Goal: Transaction & Acquisition: Purchase product/service

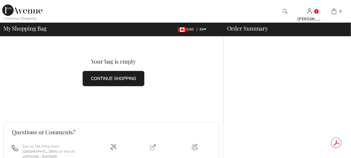
click at [4, 10] on img at bounding box center [22, 10] width 40 height 11
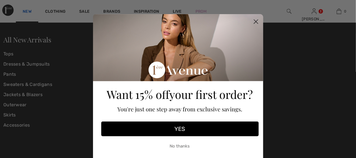
click at [28, 11] on div "Close dialog Want 15% off your first order? You're just one step away from excl…" at bounding box center [178, 79] width 356 height 158
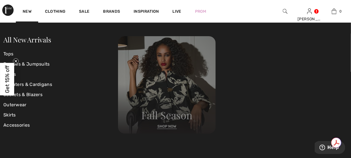
click at [166, 127] on img at bounding box center [167, 85] width 98 height 98
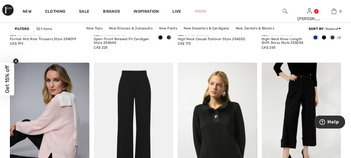
scroll to position [1020, 0]
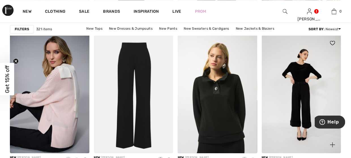
click at [297, 91] on img at bounding box center [302, 94] width 80 height 119
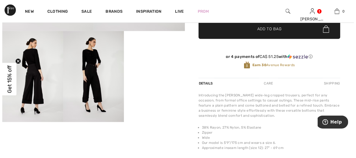
scroll to position [142, 0]
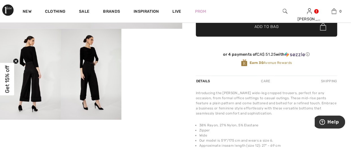
click at [33, 68] on img at bounding box center [30, 74] width 61 height 91
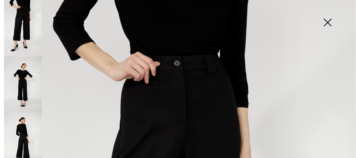
click at [26, 81] on img at bounding box center [23, 85] width 38 height 57
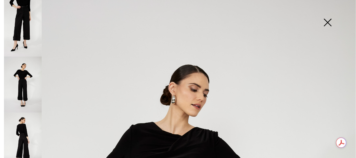
click at [26, 137] on img at bounding box center [23, 141] width 38 height 57
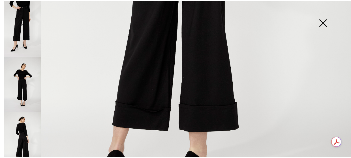
scroll to position [283, 0]
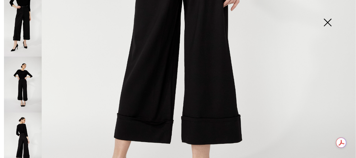
click at [328, 22] on img at bounding box center [327, 23] width 28 height 29
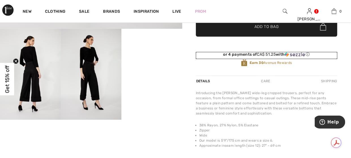
click at [209, 57] on div "or 4 payments of CA$ 51.25 with ⓘ" at bounding box center [267, 55] width 142 height 7
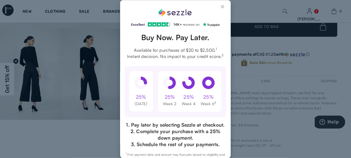
scroll to position [0, 0]
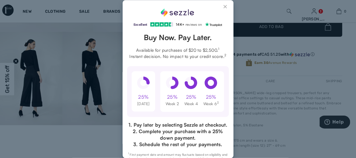
click at [222, 8] on button "Close Sezzle Modal" at bounding box center [225, 8] width 7 height 7
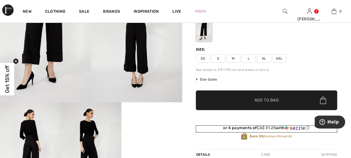
scroll to position [57, 0]
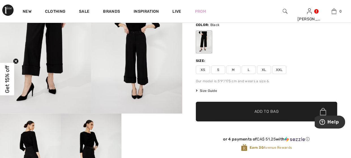
click at [231, 71] on span "M" at bounding box center [234, 70] width 14 height 9
click at [242, 108] on span "✔ Added to Bag Add to Bag" at bounding box center [267, 112] width 142 height 20
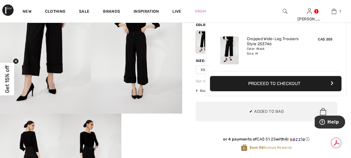
scroll to position [0, 0]
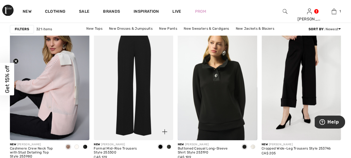
scroll to position [1049, 0]
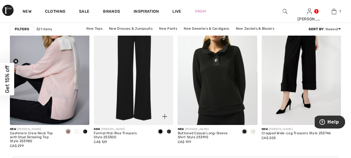
click at [154, 57] on img at bounding box center [134, 65] width 80 height 119
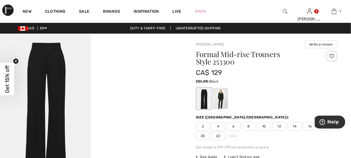
scroll to position [28, 0]
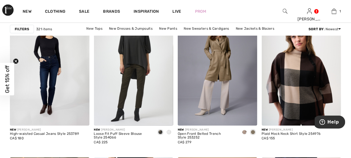
scroll to position [1559, 0]
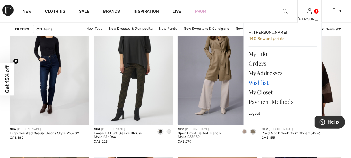
click at [262, 82] on link "Wishlist" at bounding box center [283, 83] width 69 height 10
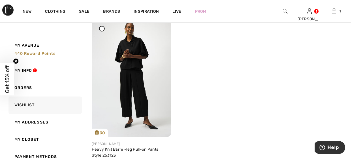
scroll to position [964, 0]
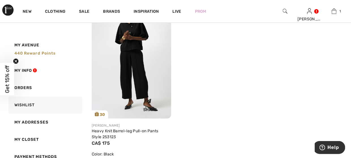
click at [132, 70] on img at bounding box center [132, 59] width 80 height 119
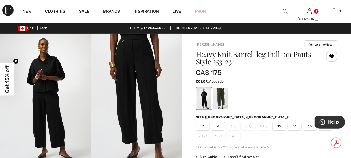
click at [223, 95] on div at bounding box center [220, 98] width 15 height 21
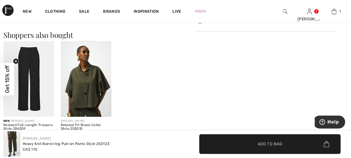
scroll to position [368, 0]
